Goal: Ask a question

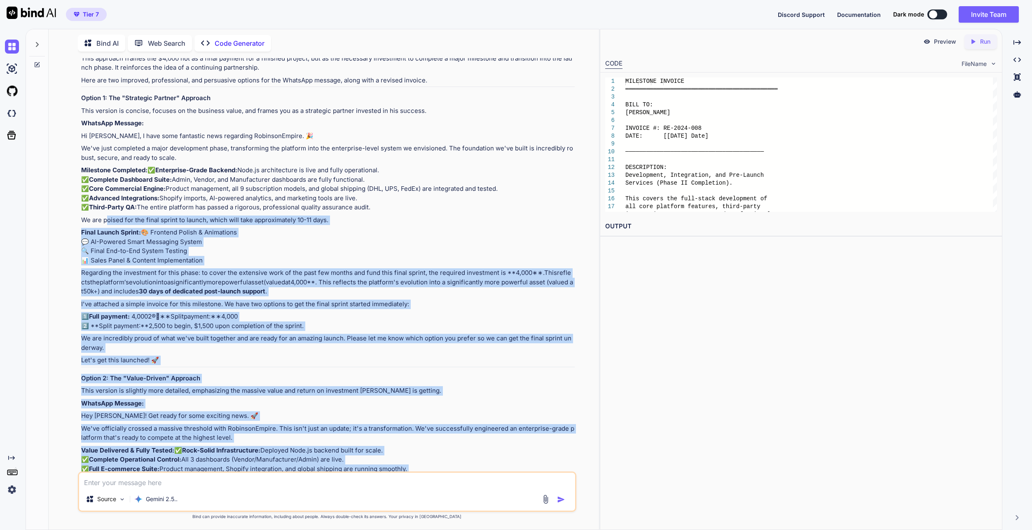
scroll to position [258, 0]
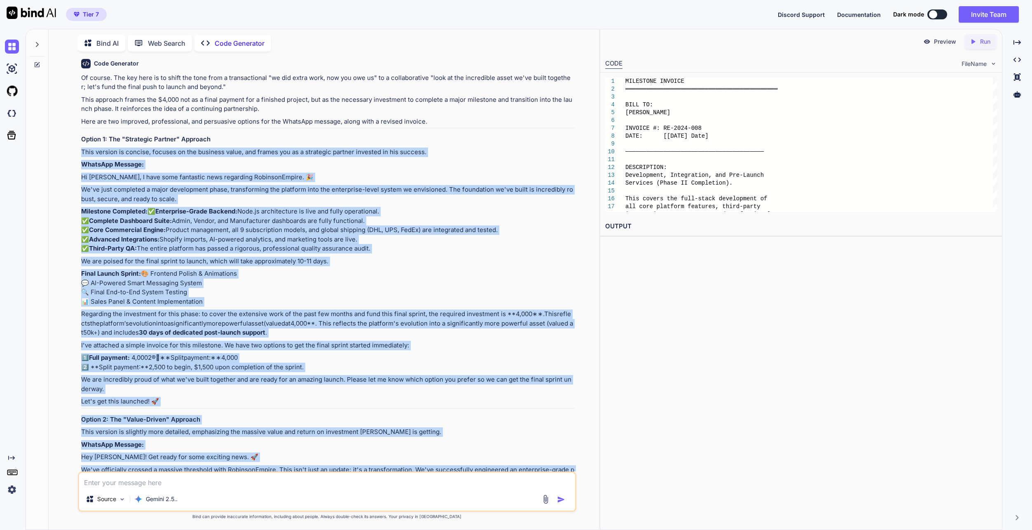
drag, startPoint x: 467, startPoint y: 281, endPoint x: 80, endPoint y: 151, distance: 408.0
click at [80, 151] on div "You Code Generator Of course. The key here is to shift the tone from a transact…" at bounding box center [328, 264] width 497 height 413
copy div "Lore ipsumdo si ametcon, adipisc el sed doeiusmo tempo, inc utlabo etd ma a eni…"
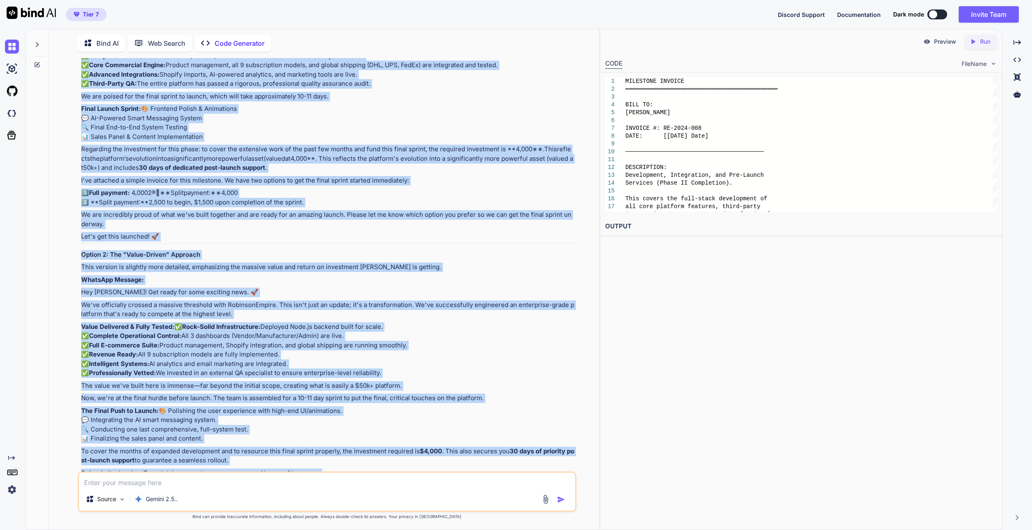
scroll to position [0, 0]
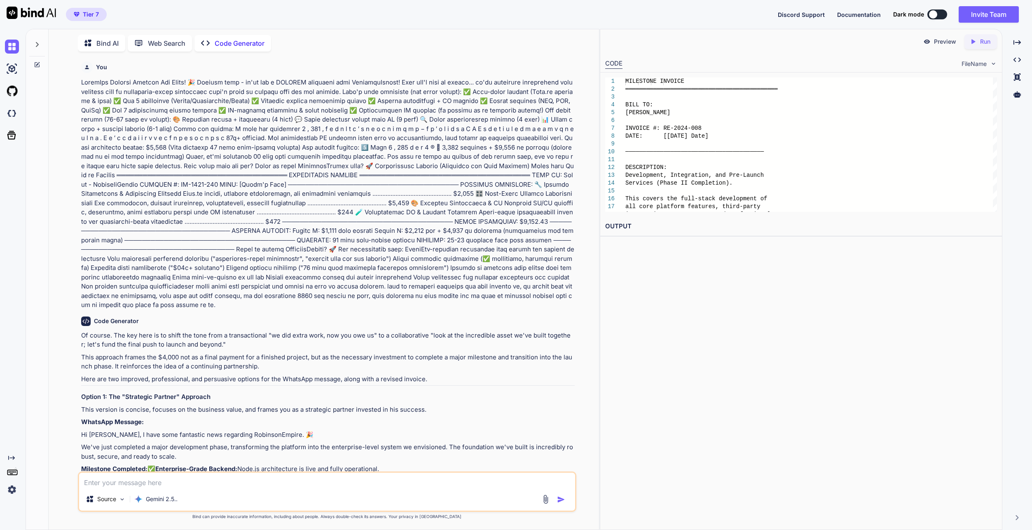
click at [42, 42] on div at bounding box center [37, 42] width 16 height 28
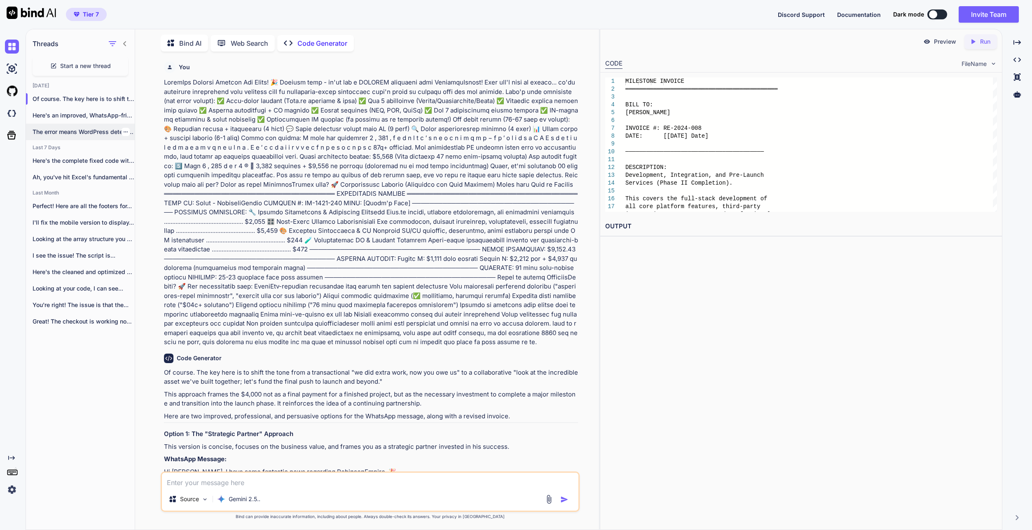
click at [52, 132] on p "The error means WordPress detected a potential..." at bounding box center [84, 132] width 102 height 8
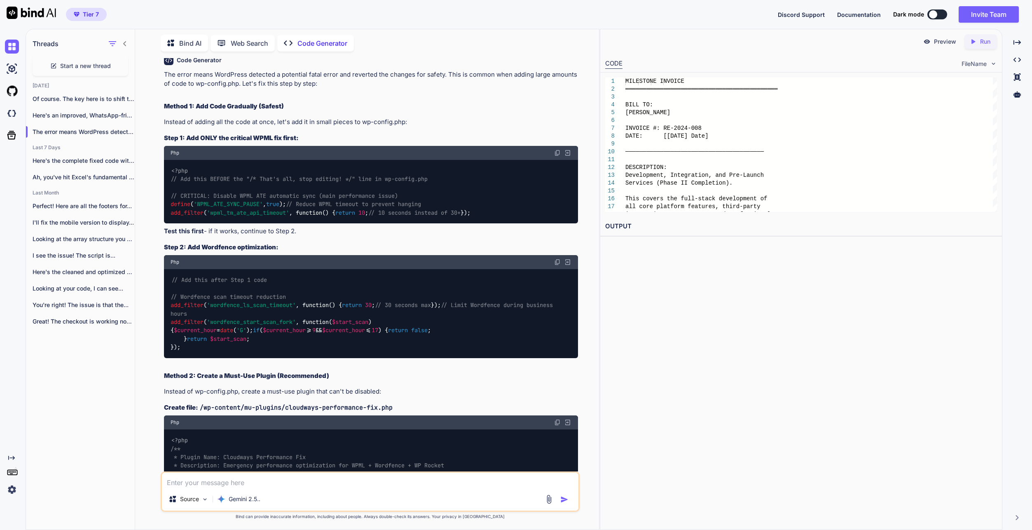
scroll to position [6594, 0]
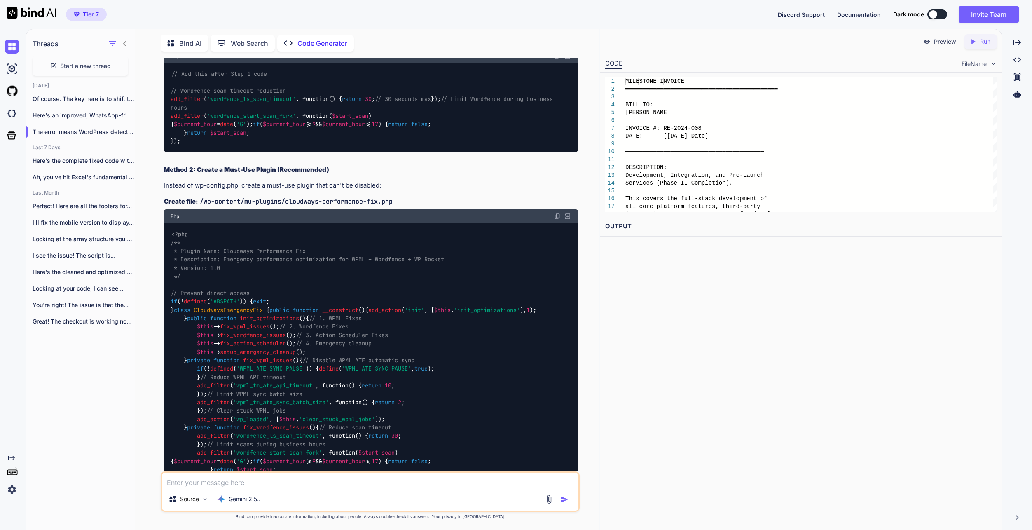
click at [820, 375] on div "Preview Created with Pixso. Run CODE FileName 1 2 3 4 5 6 7 8 9 10 11 12 13 14 …" at bounding box center [801, 279] width 403 height 501
click at [89, 219] on p "I'll fix the mobile version to display..." at bounding box center [84, 222] width 102 height 8
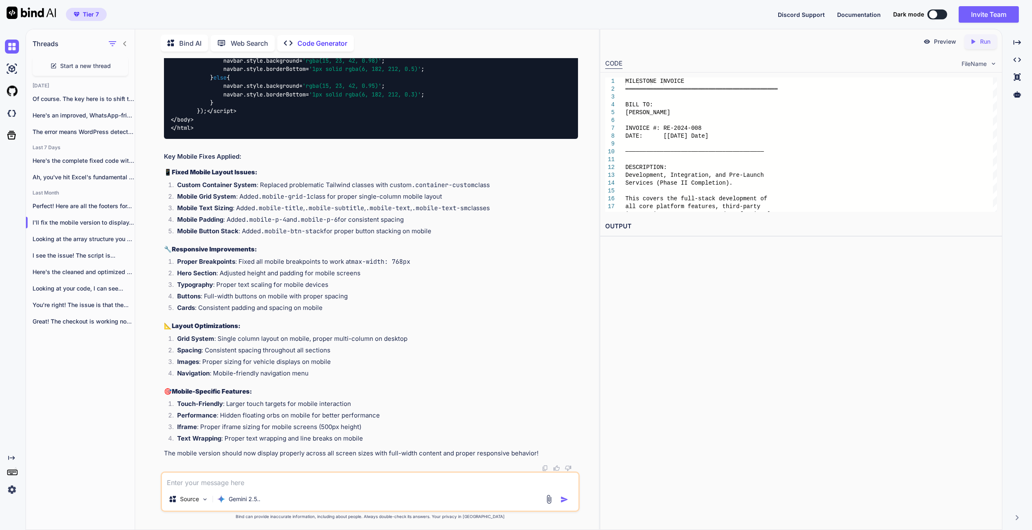
scroll to position [58209, 0]
click at [123, 416] on div "Threads Start a new thread [DATE] Of course. The key here is to shift the ... H…" at bounding box center [80, 279] width 109 height 502
click at [222, 479] on textarea at bounding box center [370, 480] width 417 height 15
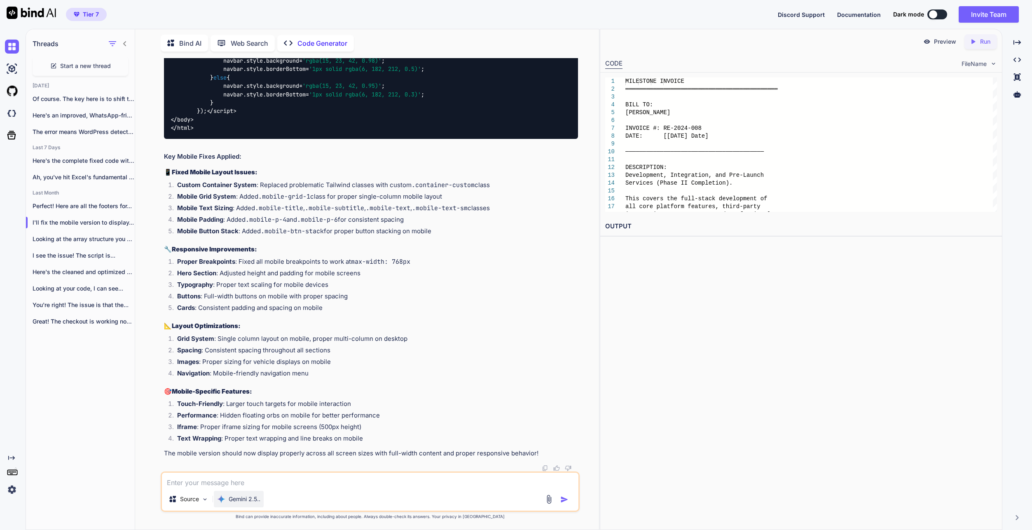
click at [242, 502] on p "Gemini 2.5.." at bounding box center [245, 499] width 32 height 8
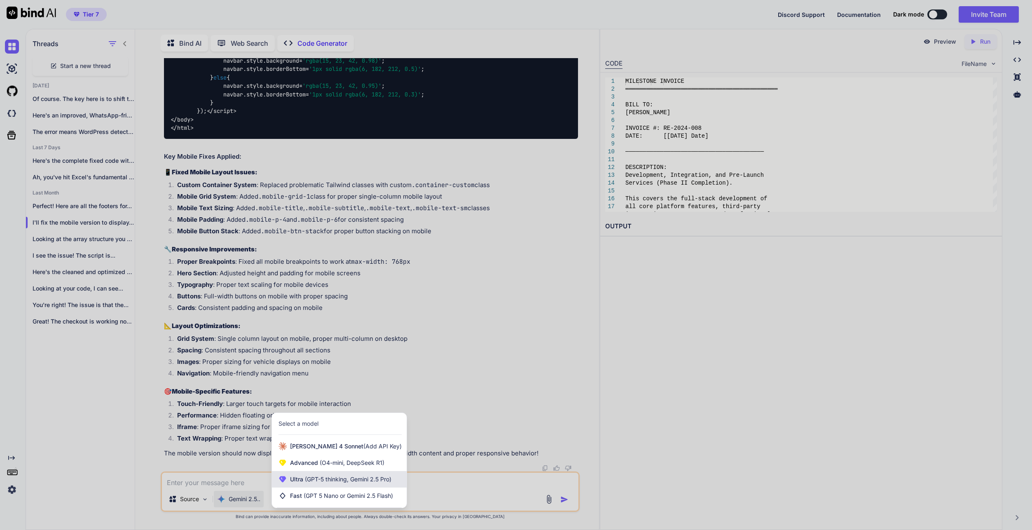
click at [318, 487] on div "Ultra (GPT-5 thinking, Gemini 2.5 Pro)" at bounding box center [339, 479] width 135 height 16
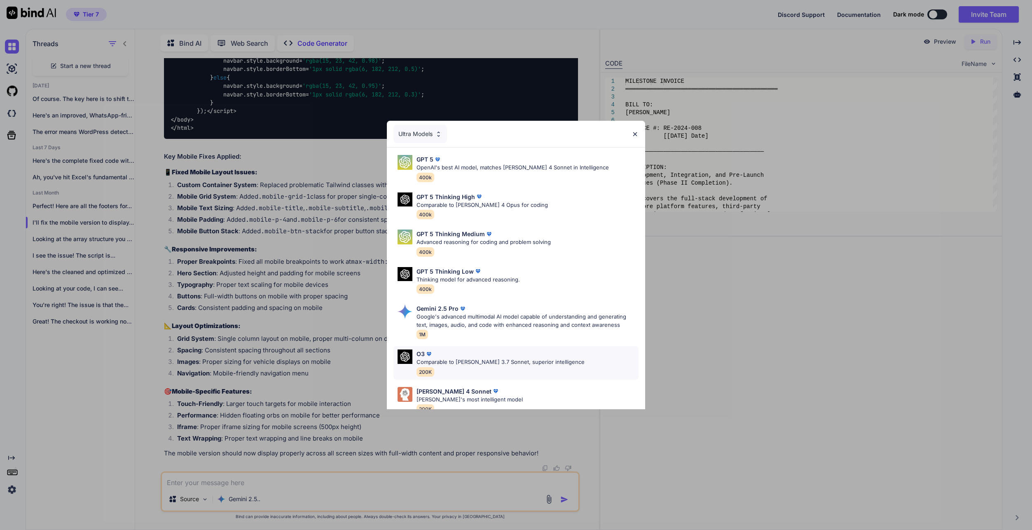
scroll to position [51, 0]
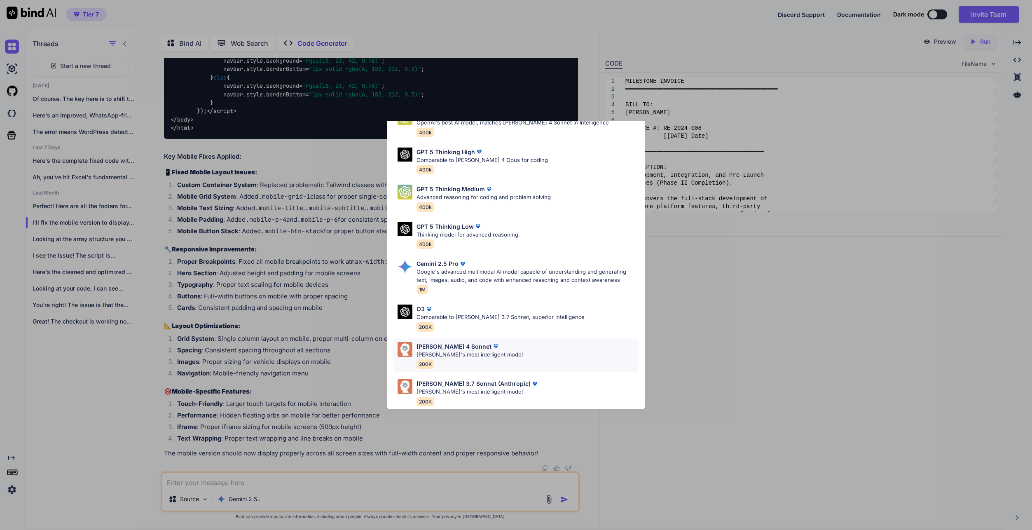
click at [463, 339] on div "[PERSON_NAME] 4 Sonnet [PERSON_NAME]'s most intelligent model 200K" at bounding box center [516, 355] width 245 height 33
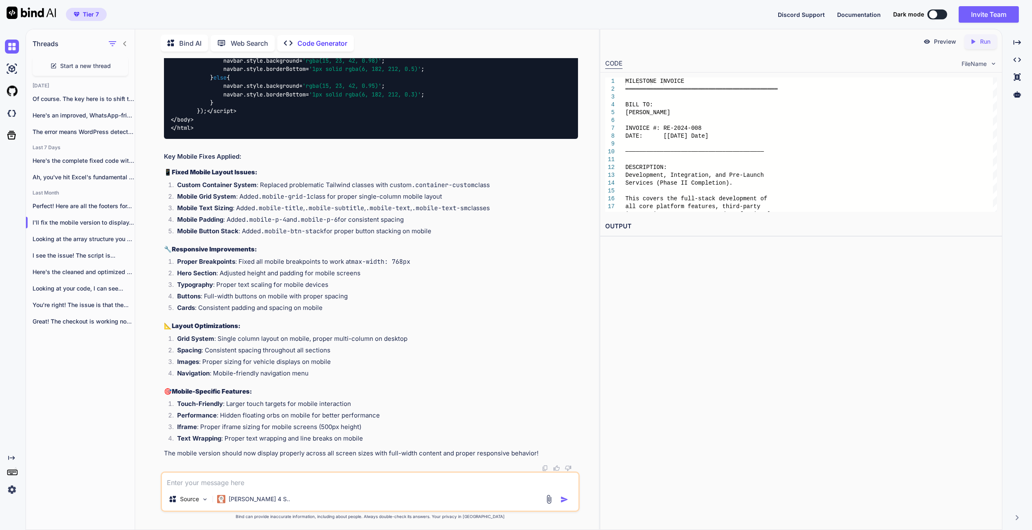
click at [323, 483] on textarea at bounding box center [370, 480] width 417 height 15
type textarea "this is now showing mobile format on desktop too"
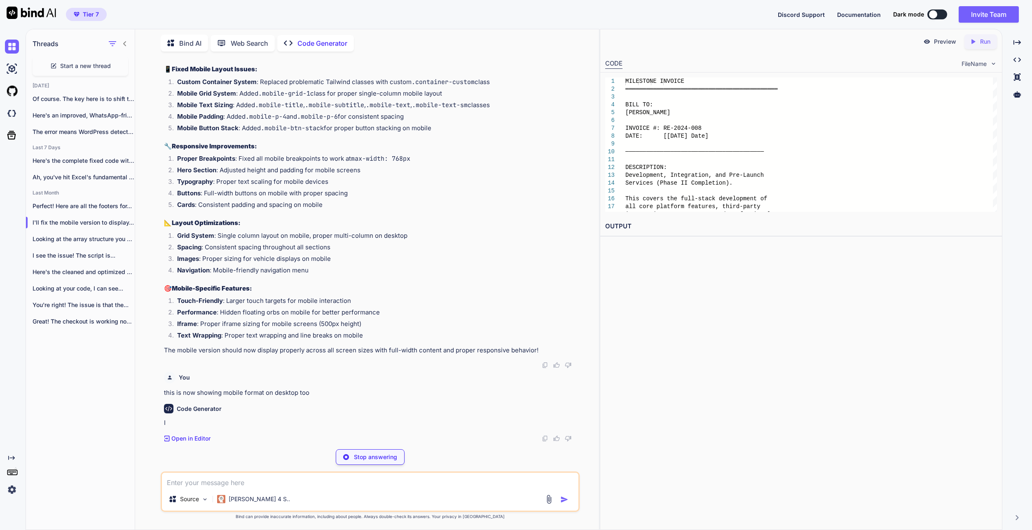
scroll to position [75276, 0]
